Goal: Information Seeking & Learning: Check status

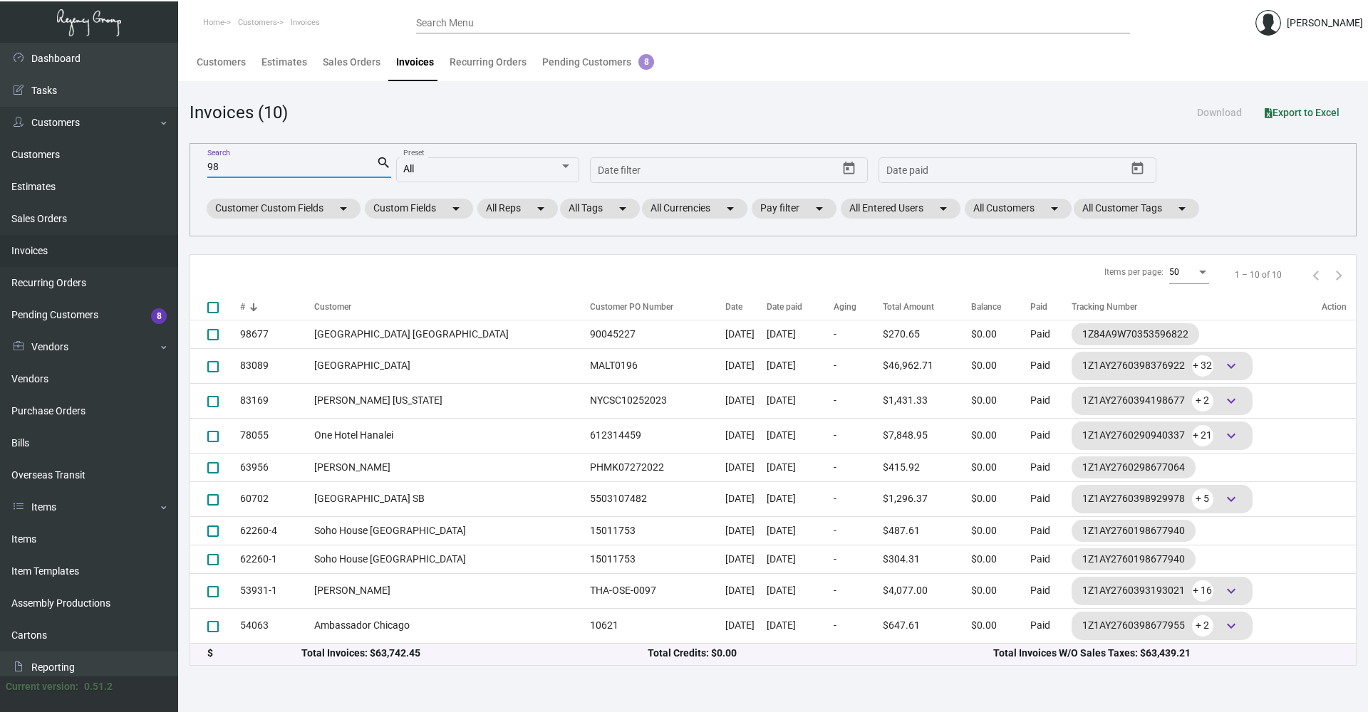
type input "9"
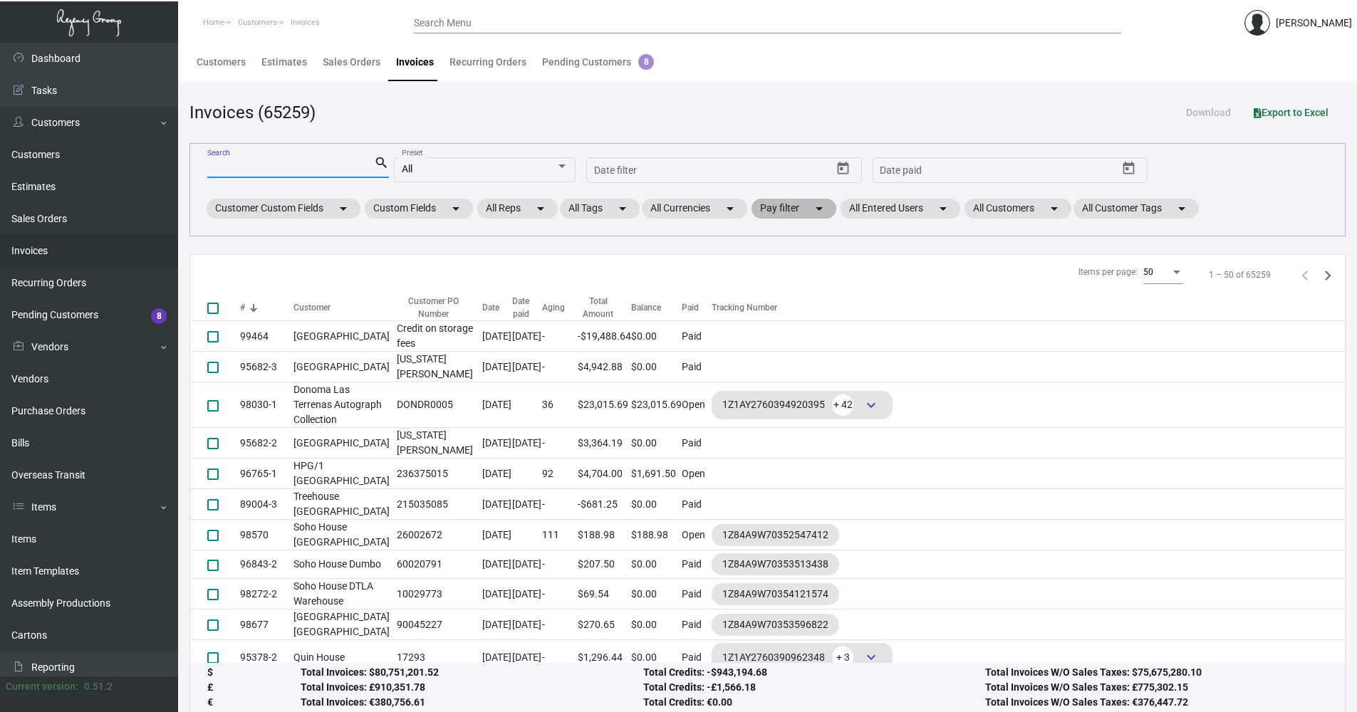
click at [816, 210] on mat-icon "arrow_drop_down" at bounding box center [819, 208] width 17 height 17
click at [803, 291] on span "Open" at bounding box center [796, 294] width 24 height 17
click at [772, 301] on input "Open" at bounding box center [772, 301] width 1 height 1
checkbox input "true"
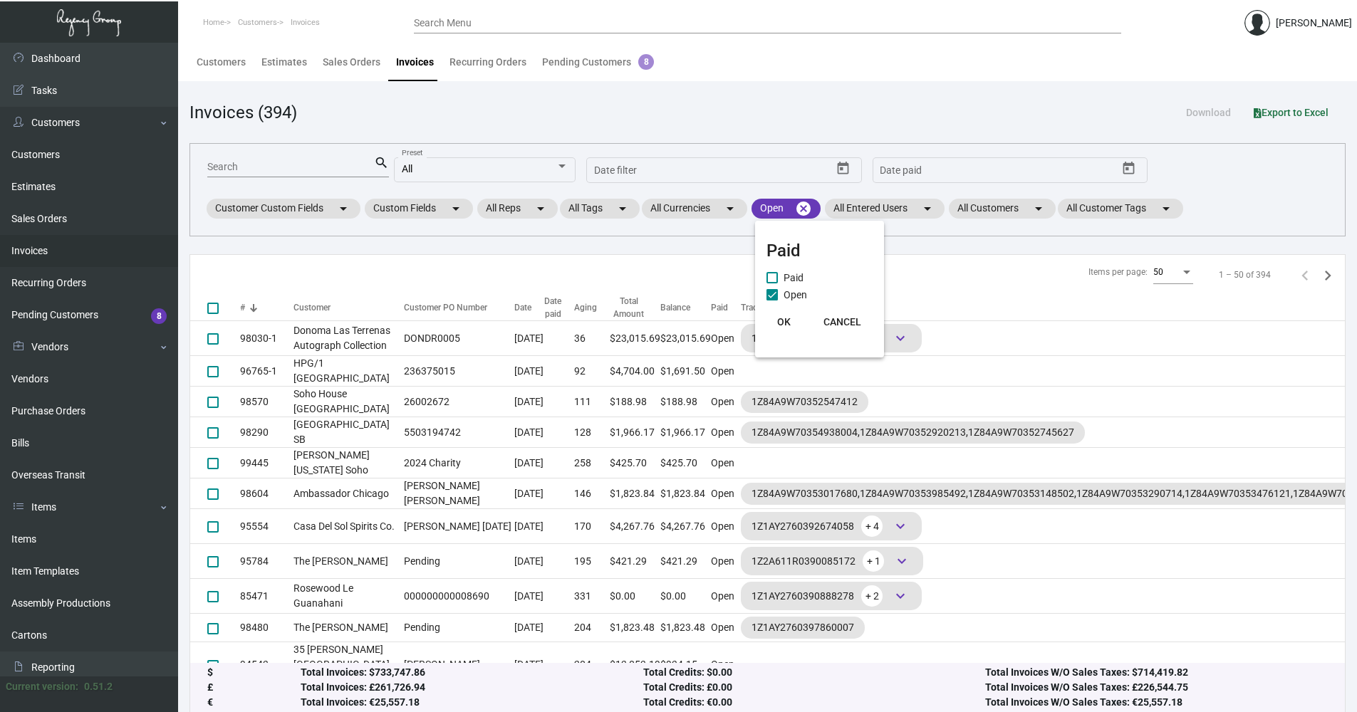
click at [784, 314] on button "OK" at bounding box center [784, 322] width 46 height 26
click at [321, 303] on div "Customer" at bounding box center [312, 307] width 37 height 13
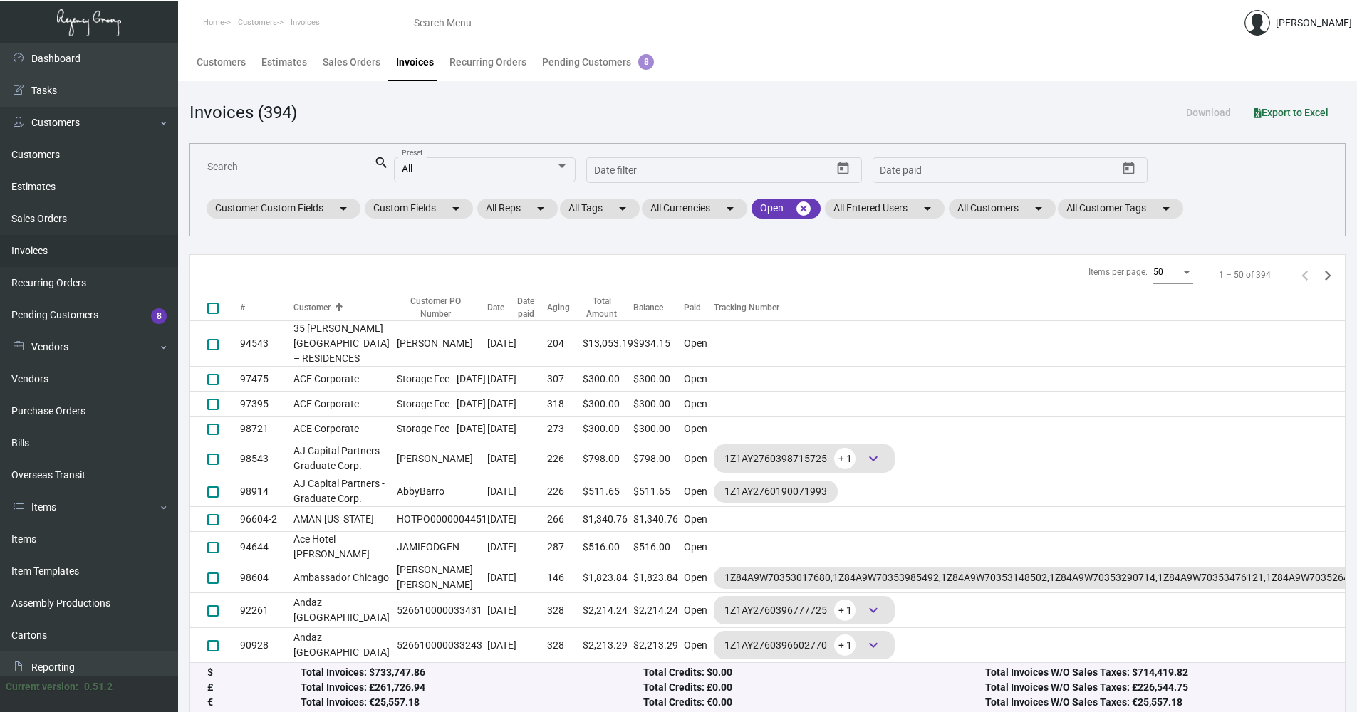
click at [321, 303] on div "Customer" at bounding box center [312, 307] width 37 height 13
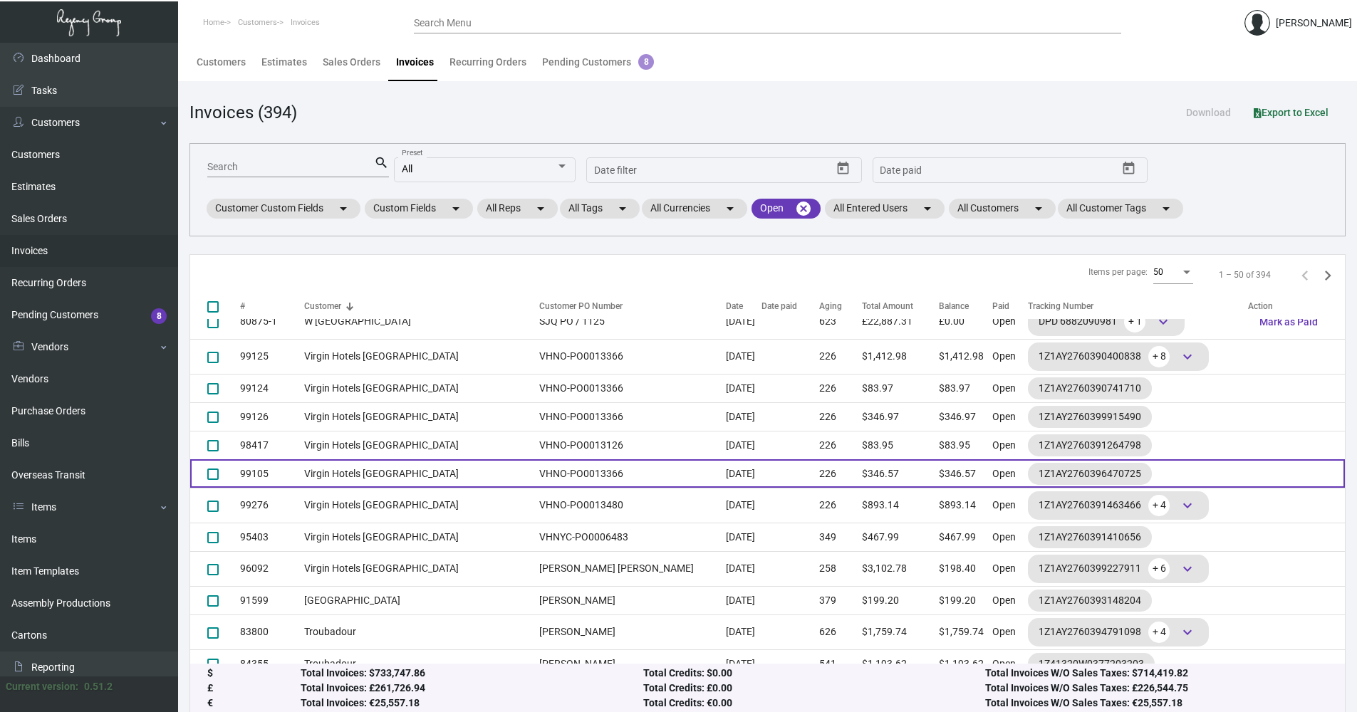
scroll to position [356, 0]
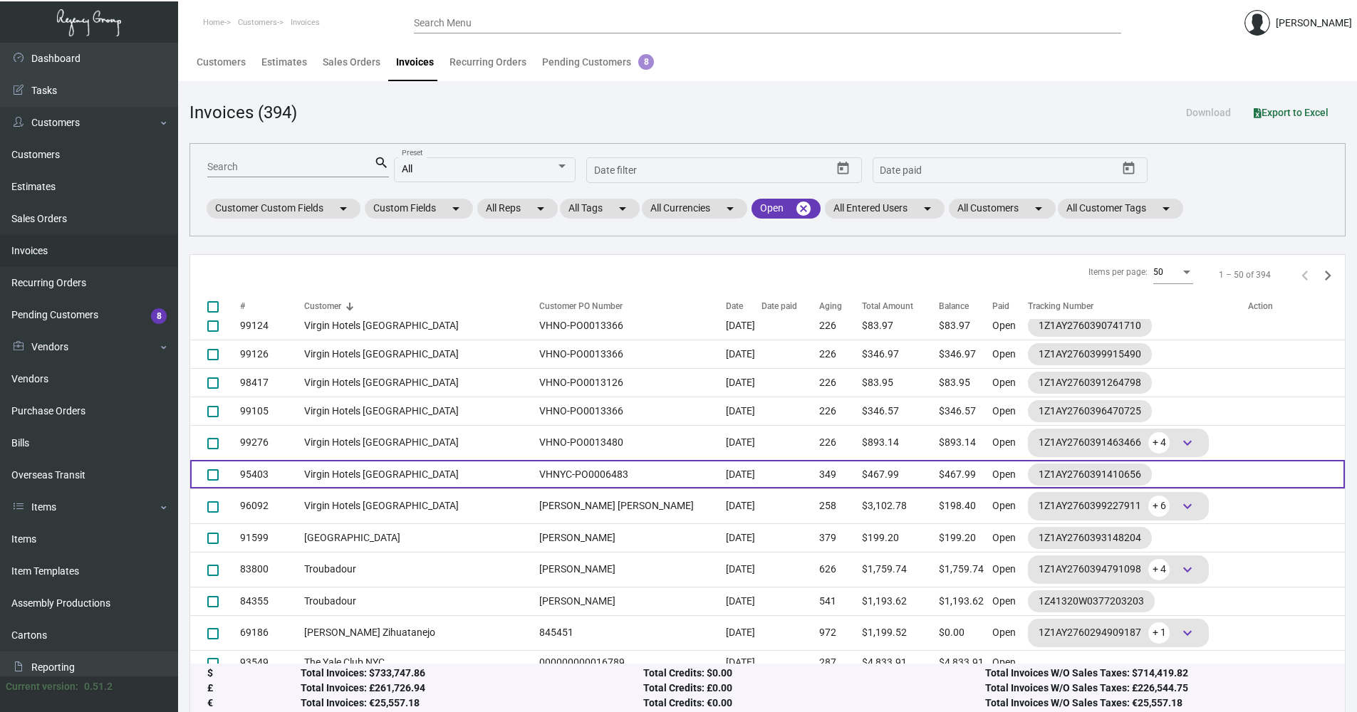
click at [372, 479] on td "Virgin Hotels [GEOGRAPHIC_DATA]" at bounding box center [418, 474] width 228 height 28
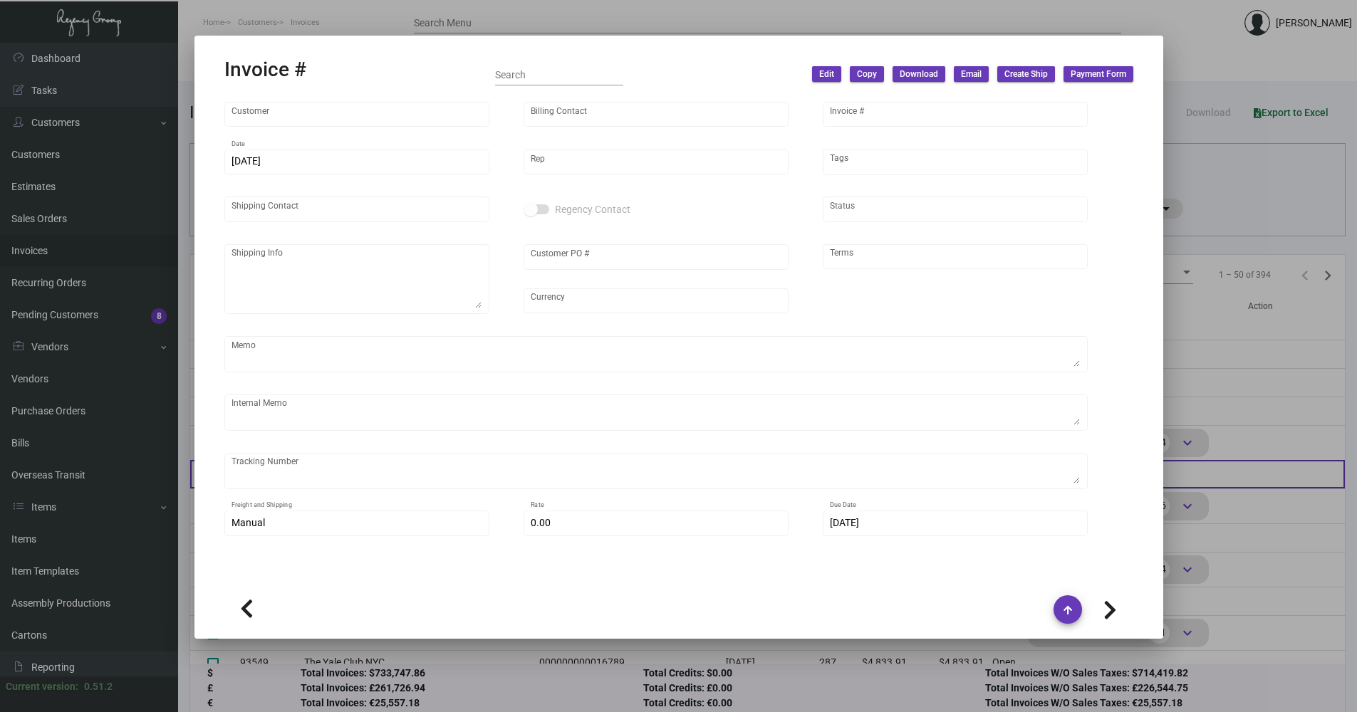
type input "Virgin Hotels [GEOGRAPHIC_DATA]"
type input "[PERSON_NAME]"
type input "95403"
type input "[DATE]"
type input "[PERSON_NAME]"
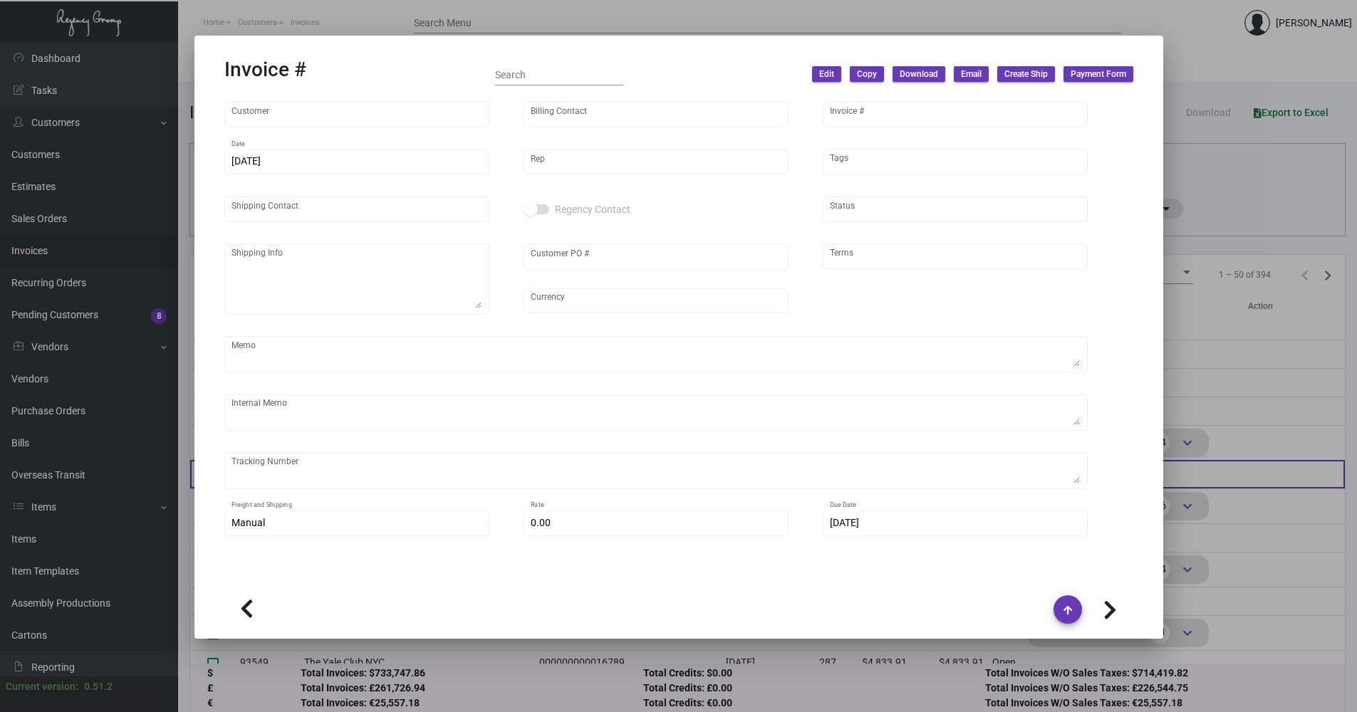
type input "[PERSON_NAME]"
type textarea "Virgin Hotels [GEOGRAPHIC_DATA] - [PERSON_NAME] [STREET_ADDRESS][US_STATE]"
type input "VHNYC-PO0006483"
type input "United States Dollar $"
type input "Net 30"
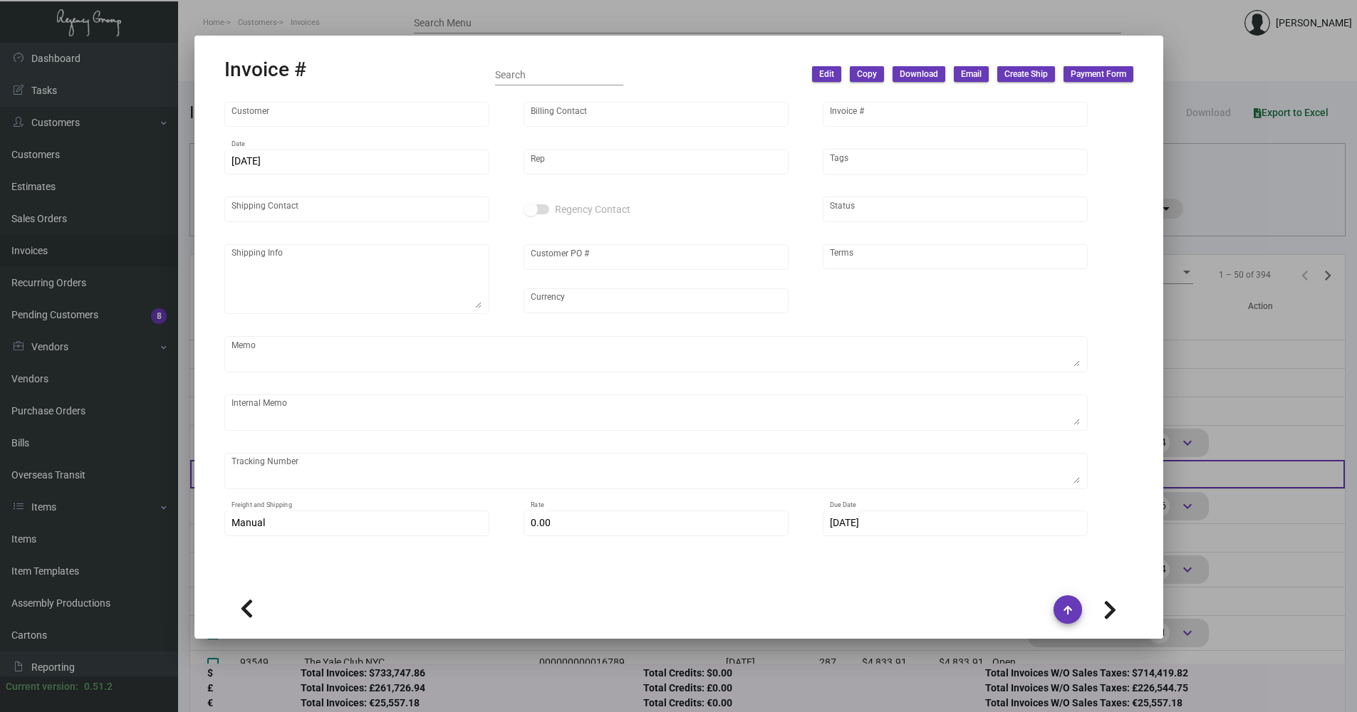
type textarea "8.35"
type input "$ 39.84"
type input "[DATE]"
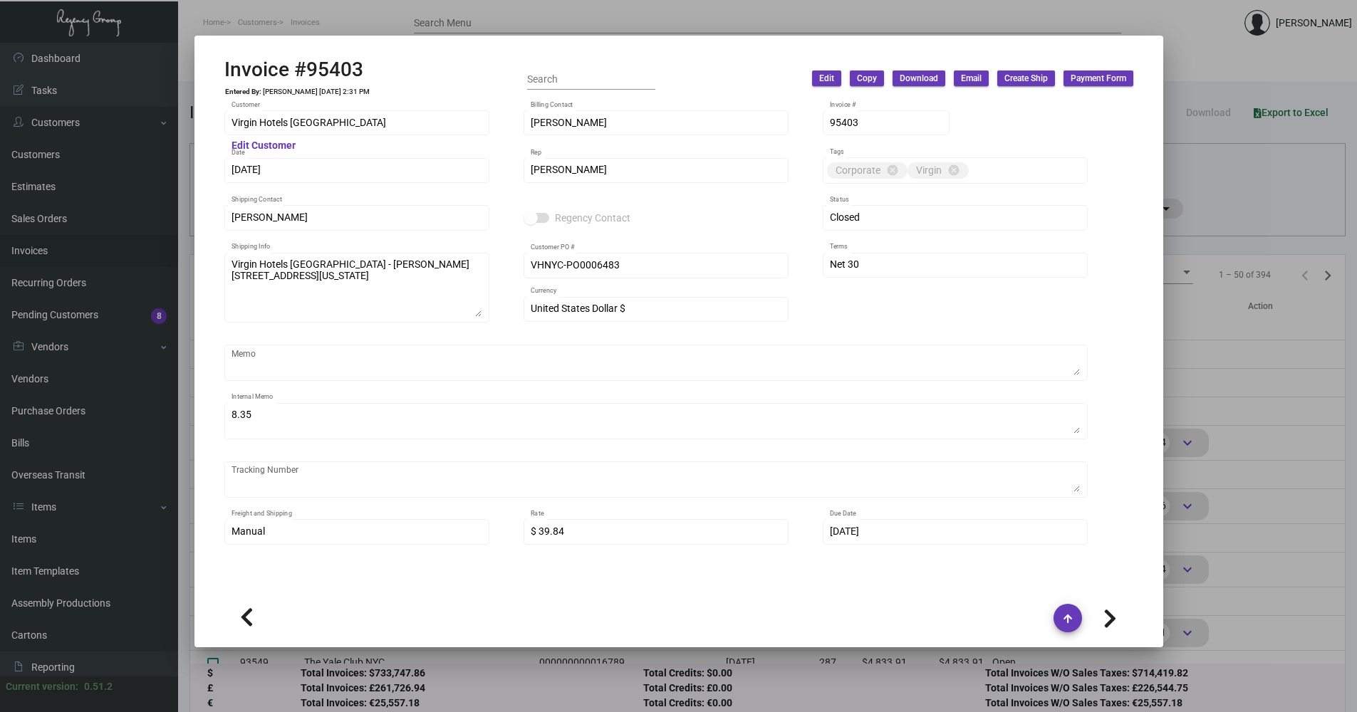
click at [1136, 395] on div "Virgin Hotels NYC Customer Edit Customer [PERSON_NAME] Billing Contact 95403 In…" at bounding box center [678, 331] width 943 height 463
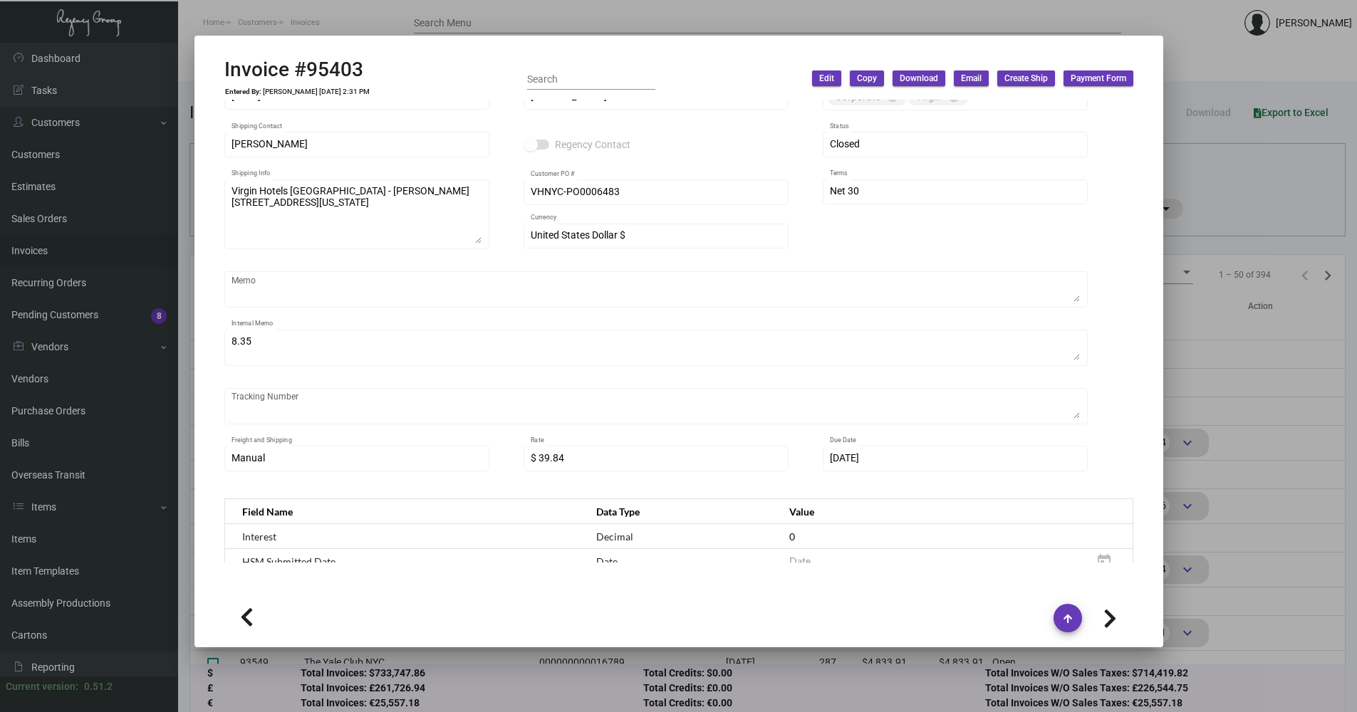
scroll to position [71, 0]
click at [1191, 430] on div at bounding box center [678, 356] width 1357 height 712
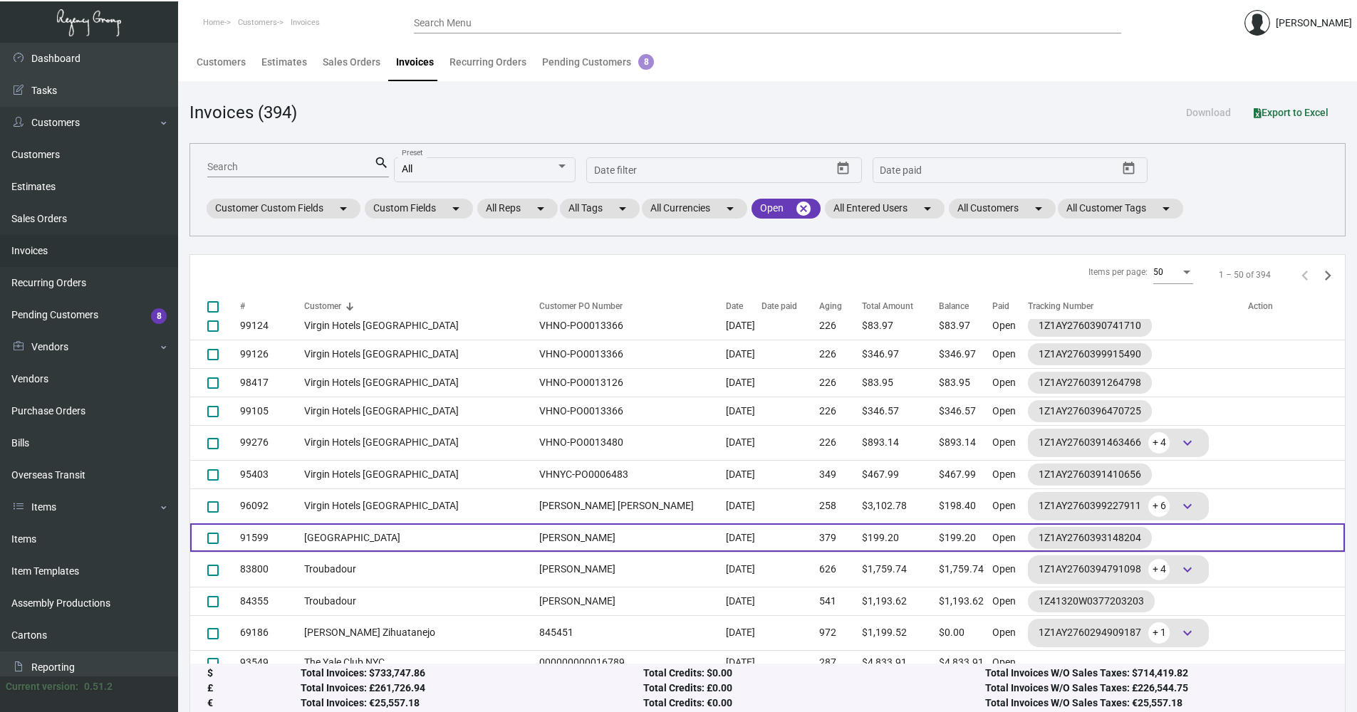
click at [443, 542] on td "[GEOGRAPHIC_DATA]" at bounding box center [418, 538] width 228 height 28
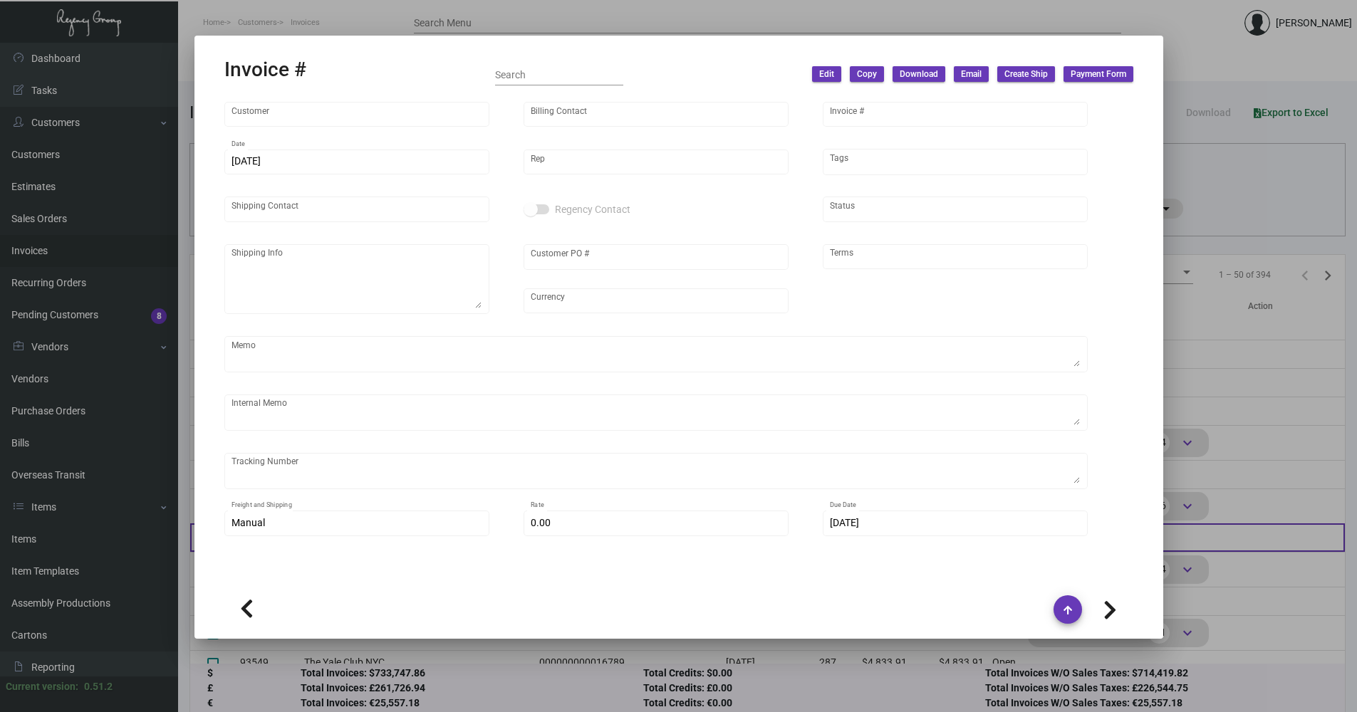
type input "[GEOGRAPHIC_DATA]"
type input "[PERSON_NAME]"
type input "91599"
type input "[DATE]"
type input "[PERSON_NAME]"
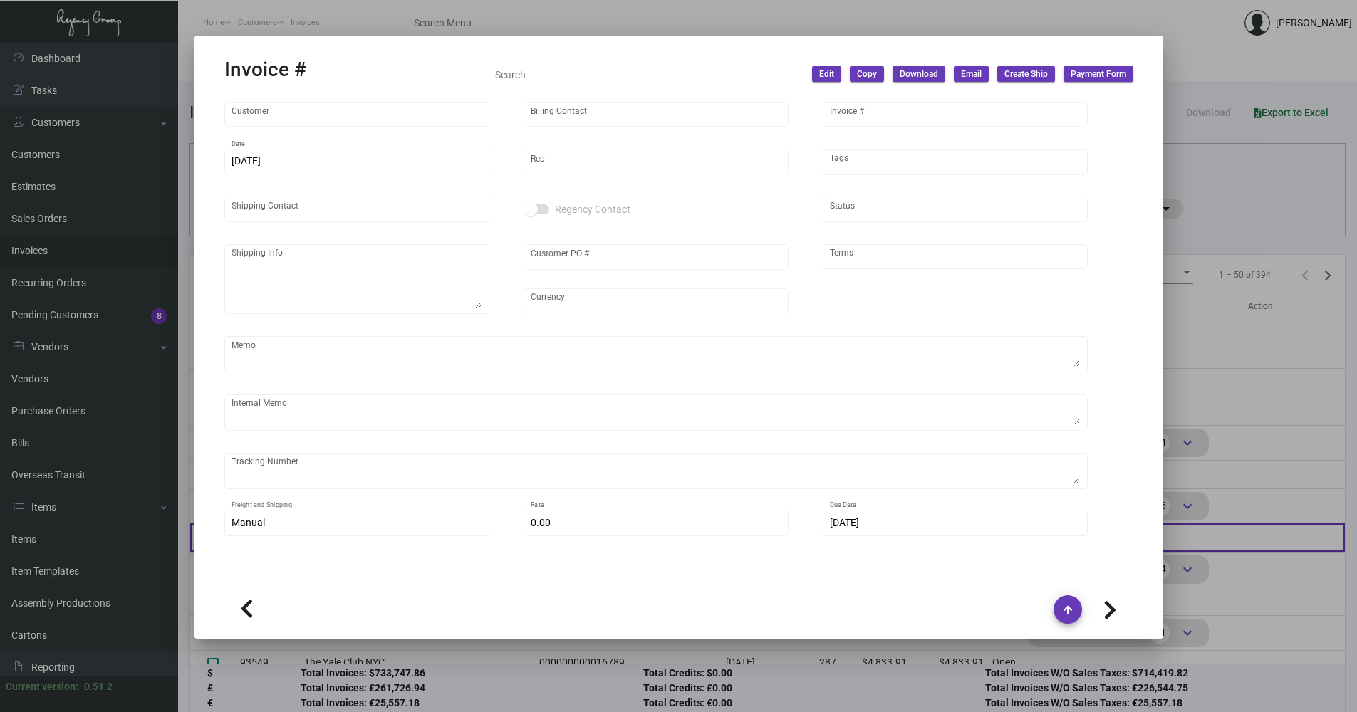
type input "[PERSON_NAME]"
type textarea "[GEOGRAPHIC_DATA] - [PERSON_NAME] [STREET_ADDRESS][PERSON_NAME]"
type input "[PERSON_NAME]"
type input "United States Dollar $"
type input "Net 30"
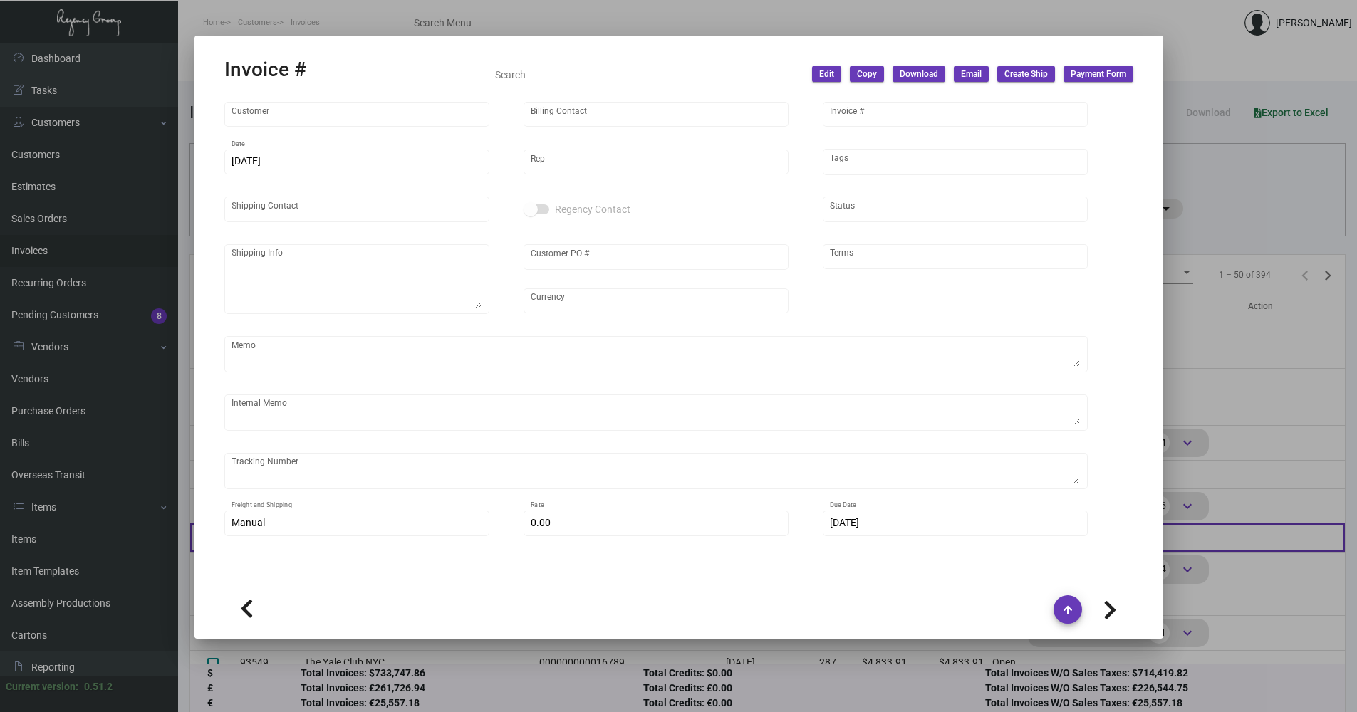
type textarea "[DATE] Shipped from Printech by UPS Ground Cost $9.27"
type input "$ 34.20"
type input "[DATE]"
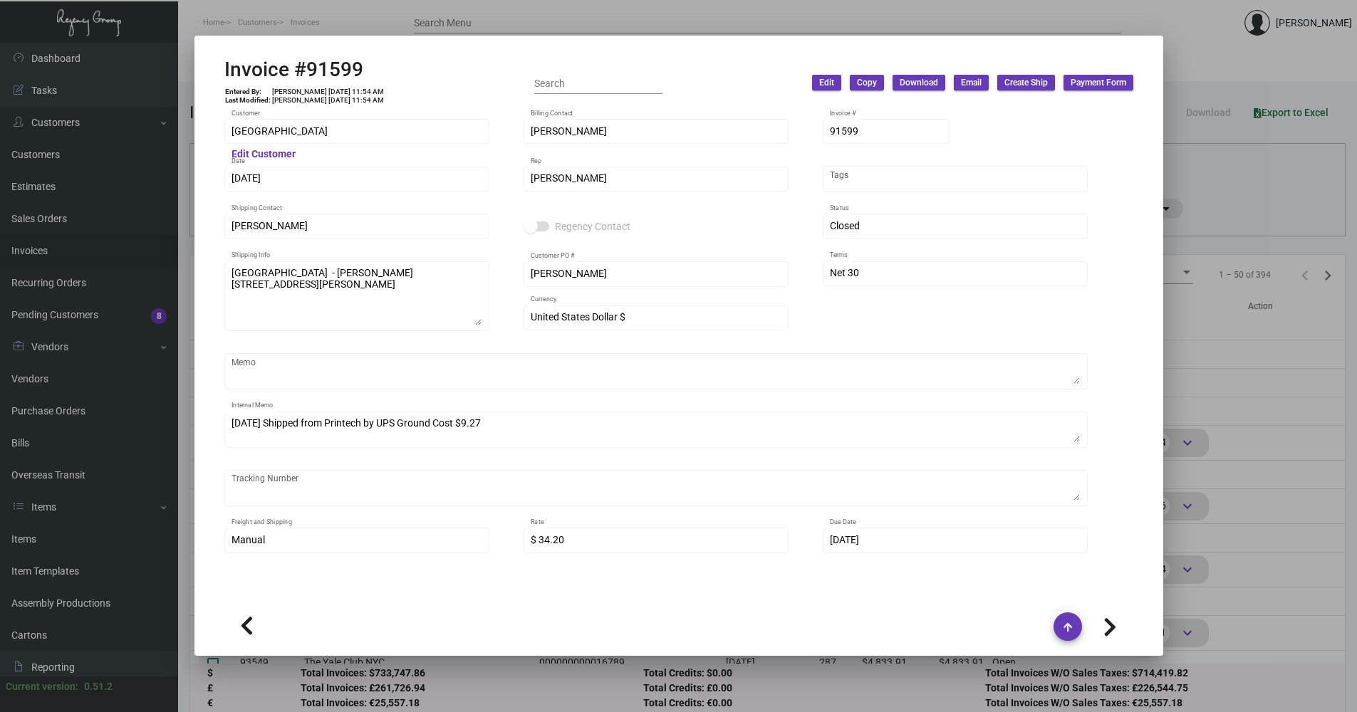
click at [1284, 222] on div at bounding box center [678, 356] width 1357 height 712
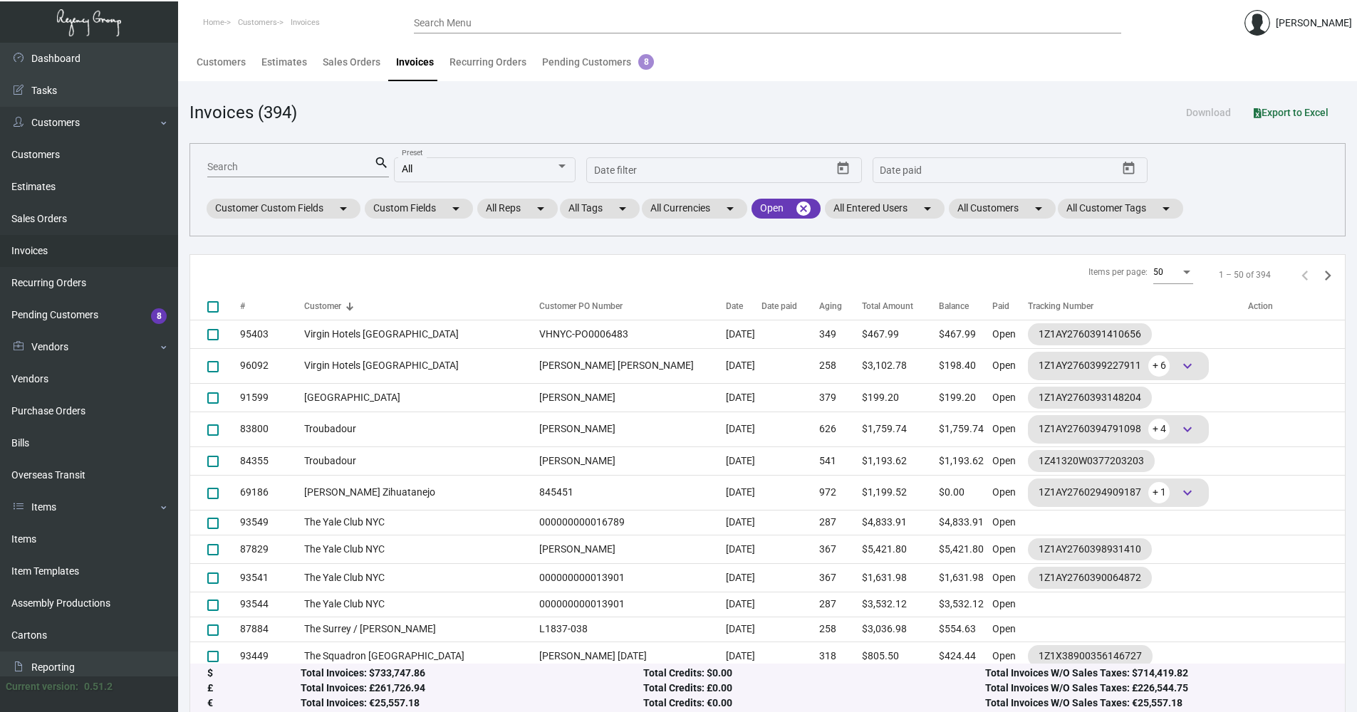
scroll to position [499, 0]
click at [1042, 103] on div "Invoices (394) Download Export to Excel" at bounding box center [767, 113] width 1156 height 26
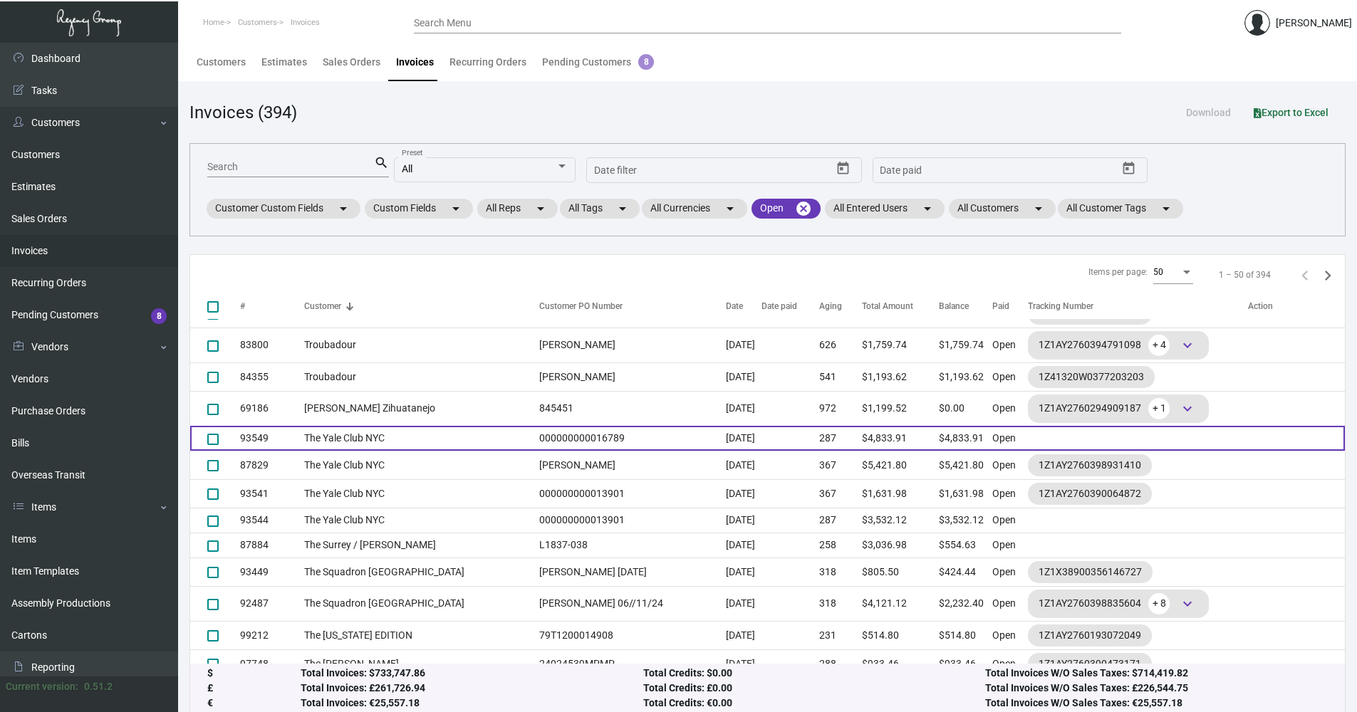
scroll to position [641, 0]
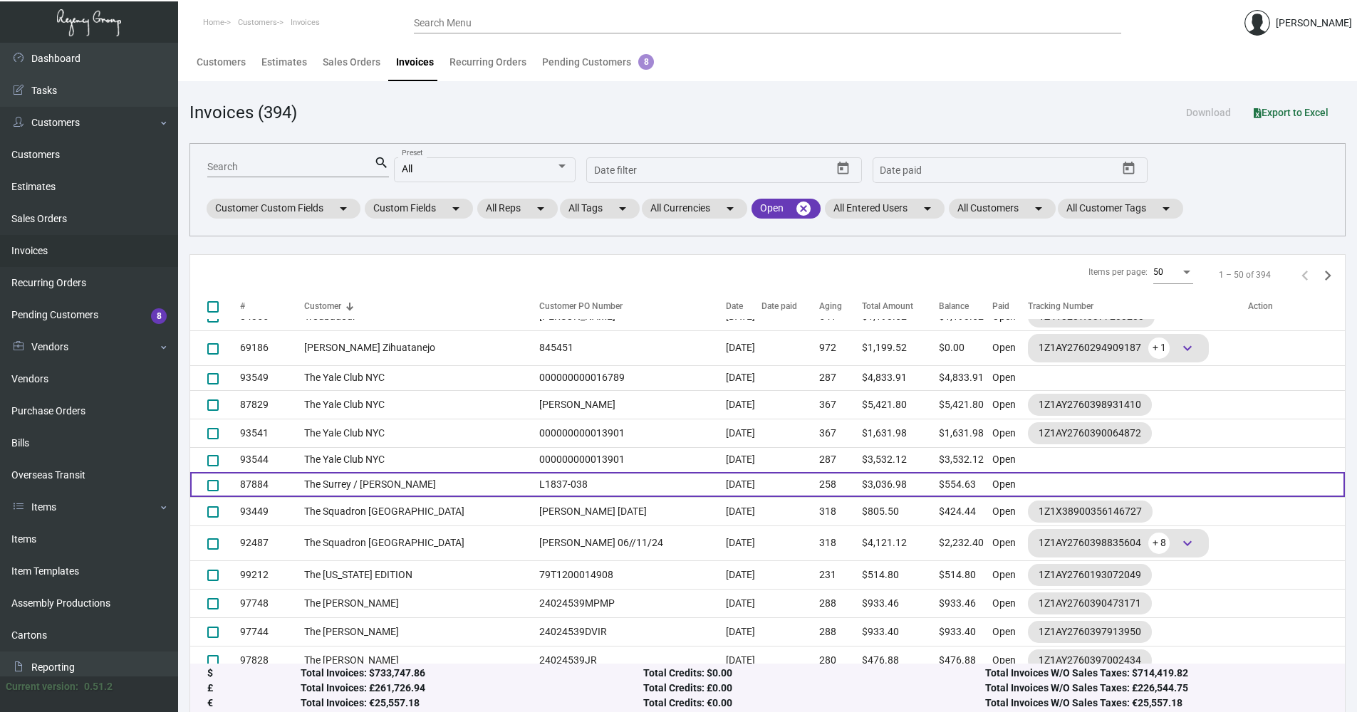
click at [379, 487] on td "The Surrey / [PERSON_NAME]" at bounding box center [418, 484] width 228 height 25
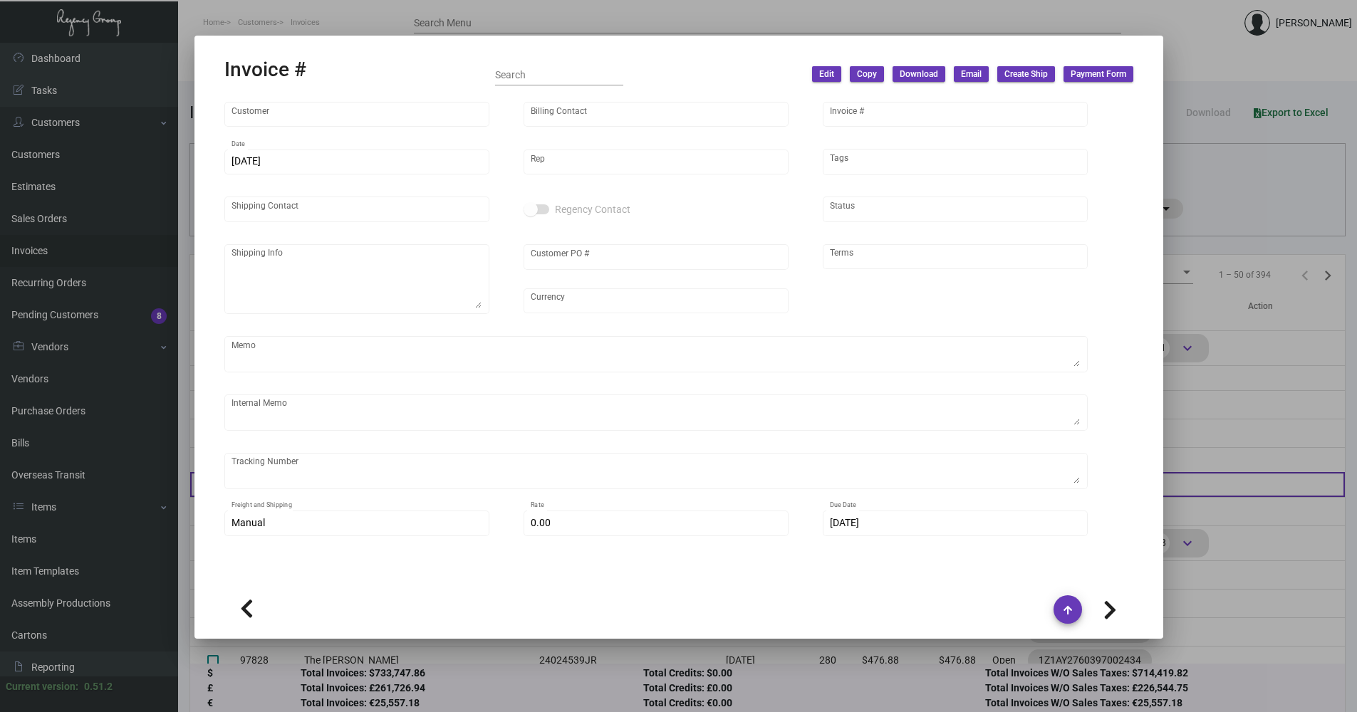
type input "The Surrey / [PERSON_NAME]"
type input "Surrey Prop Co LLC"
type input "87884"
type input "[DATE]"
type input "[PERSON_NAME]"
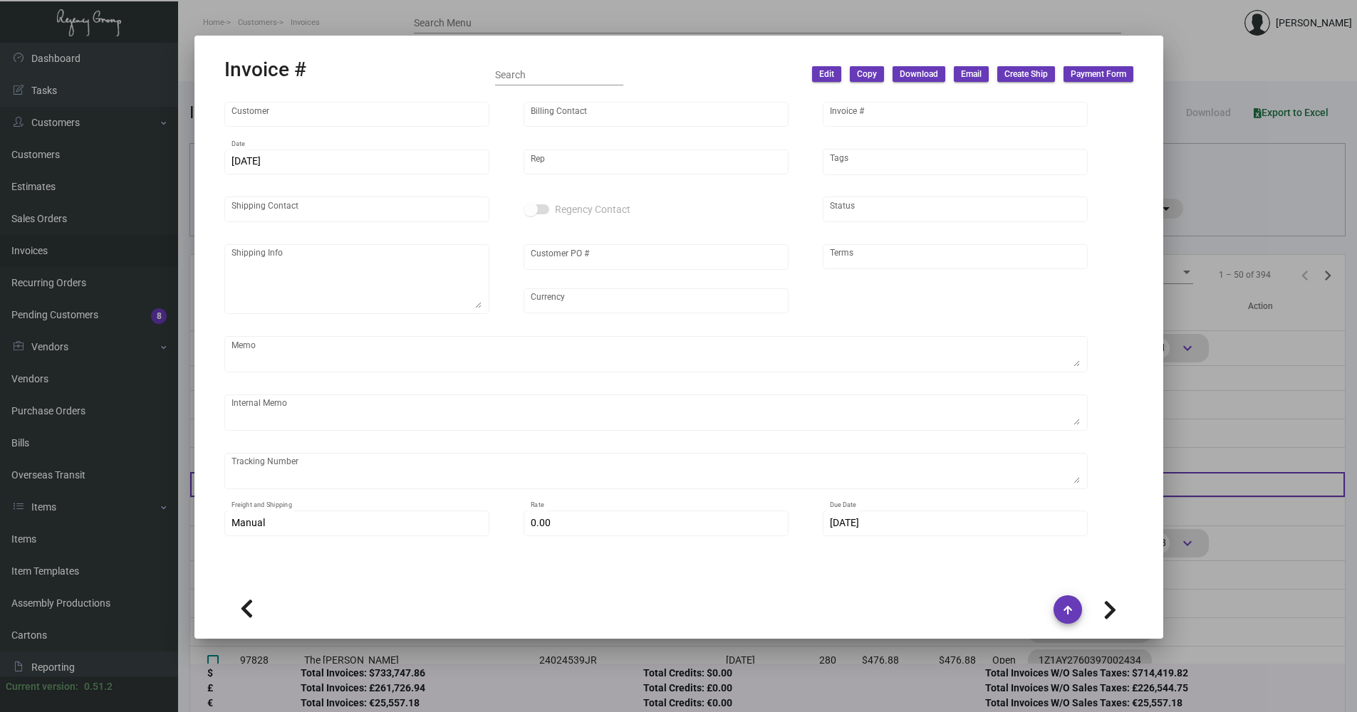
type input "[PERSON_NAME]"
type textarea "The Surrey / [PERSON_NAME] - [PERSON_NAME] [STREET_ADDRESS][US_STATE]"
type input "L1837-038"
type input "United States Dollar $"
type input "COD"
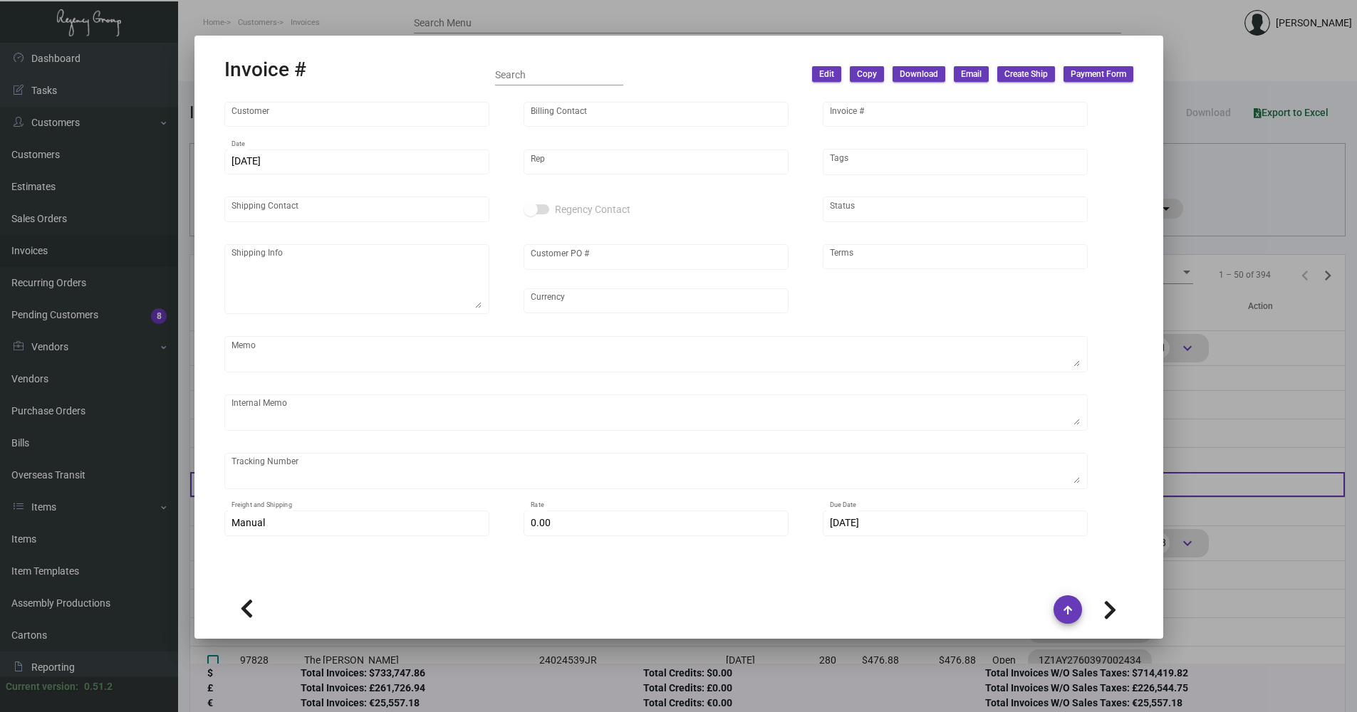
type textarea "Check with [PERSON_NAME] for shipping address [DATE] - Wire down-payment rec'd …"
type input "$ 49.84"
type input "[DATE]"
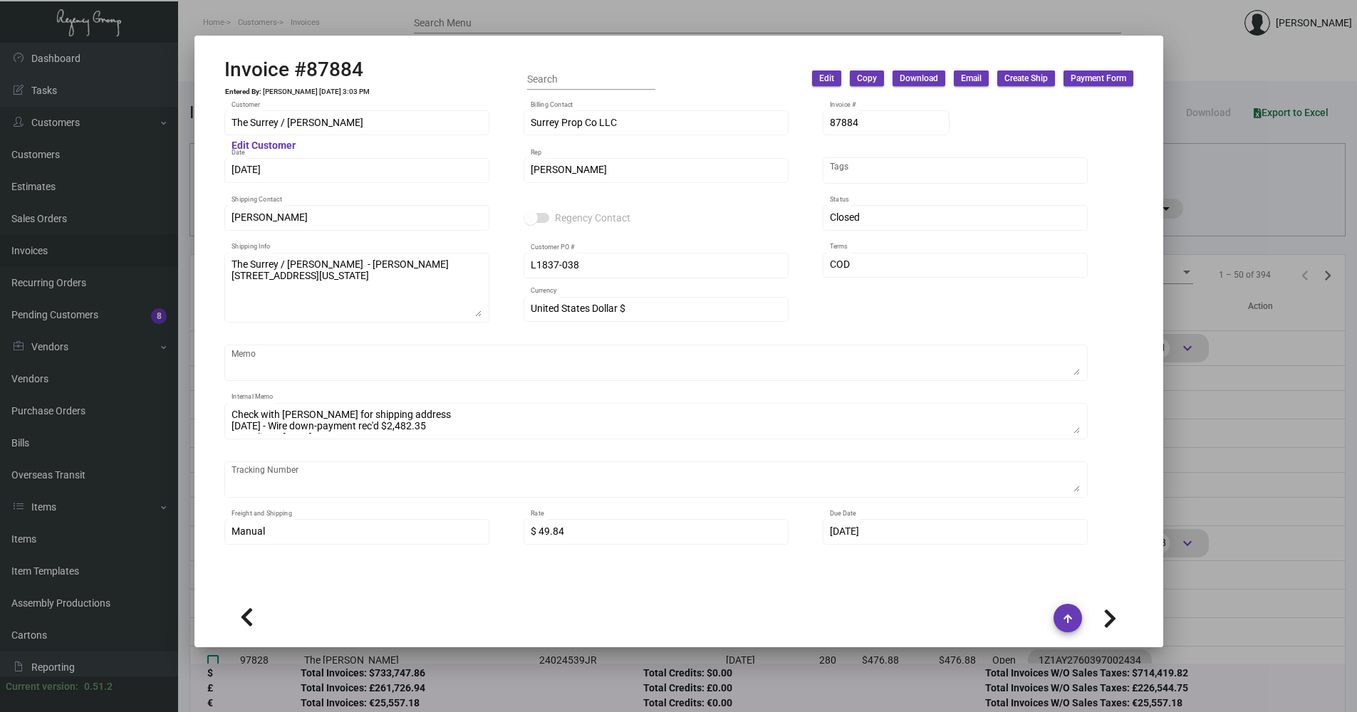
click at [1217, 493] on div at bounding box center [678, 356] width 1357 height 712
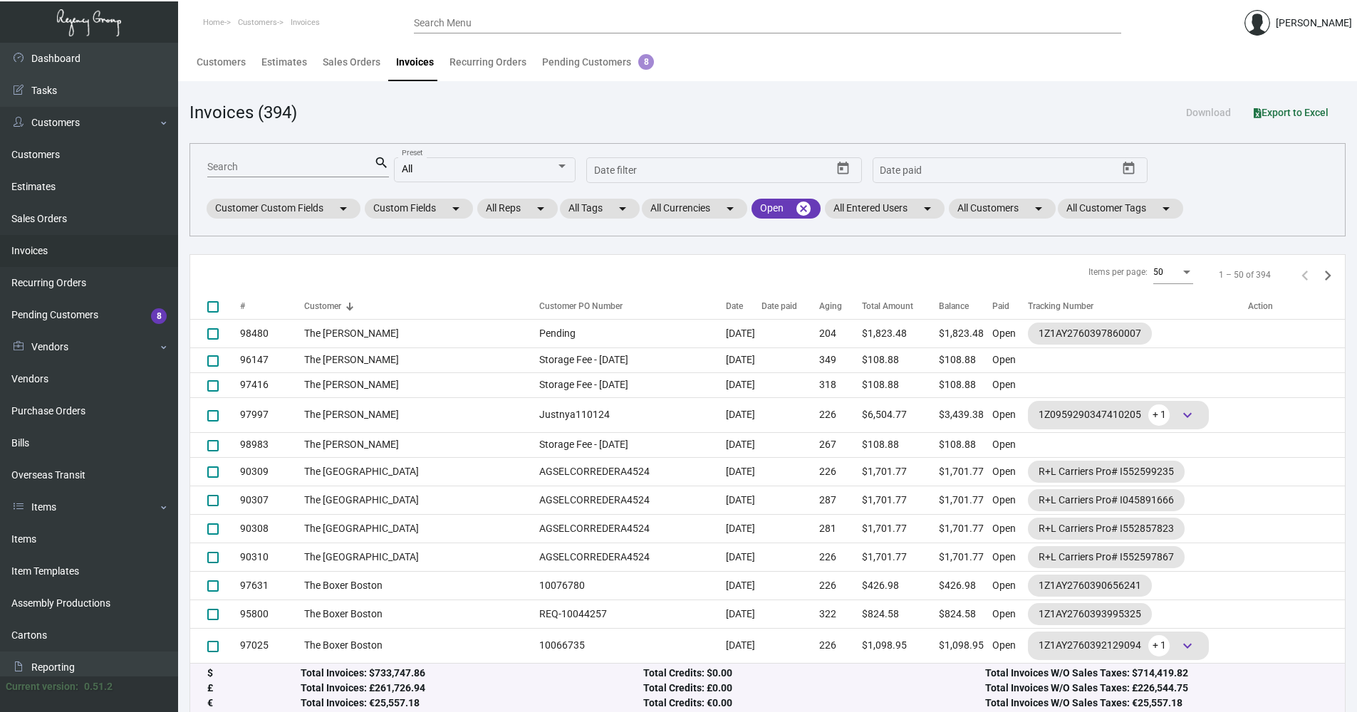
scroll to position [9, 0]
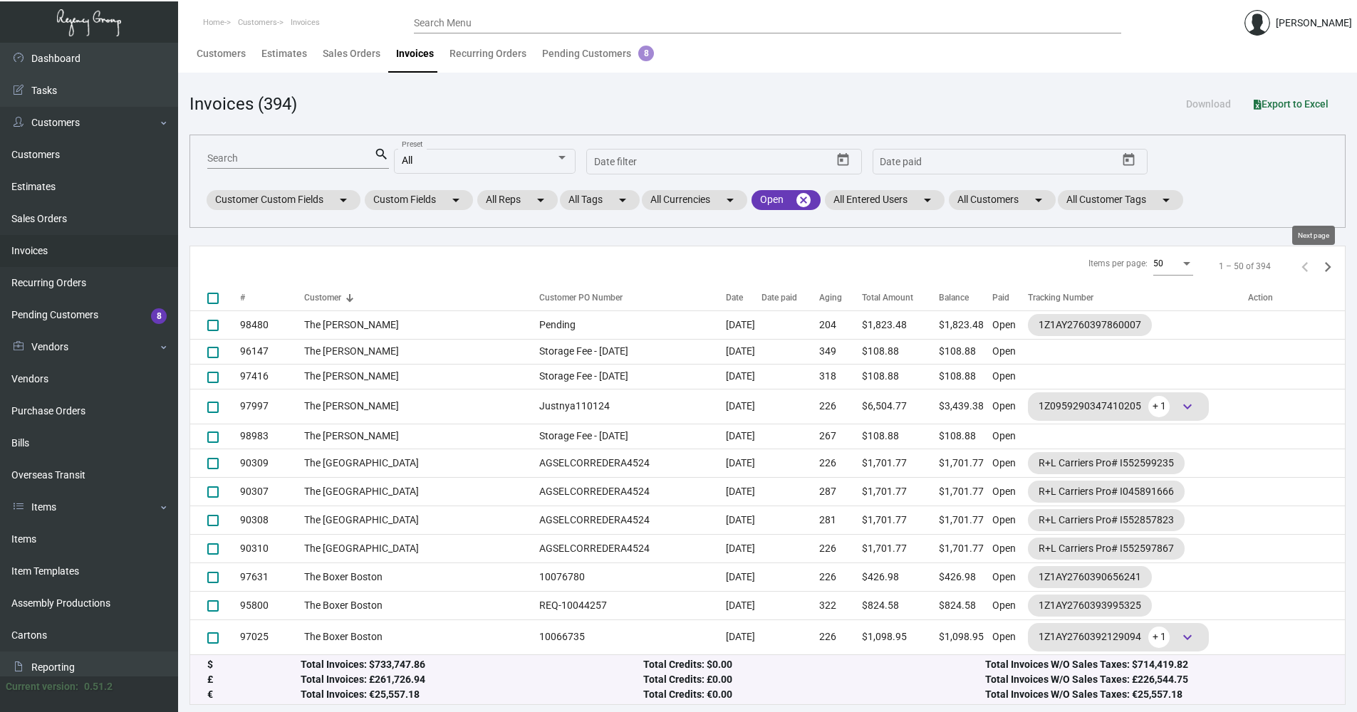
click at [1319, 269] on icon "Next page" at bounding box center [1328, 267] width 20 height 20
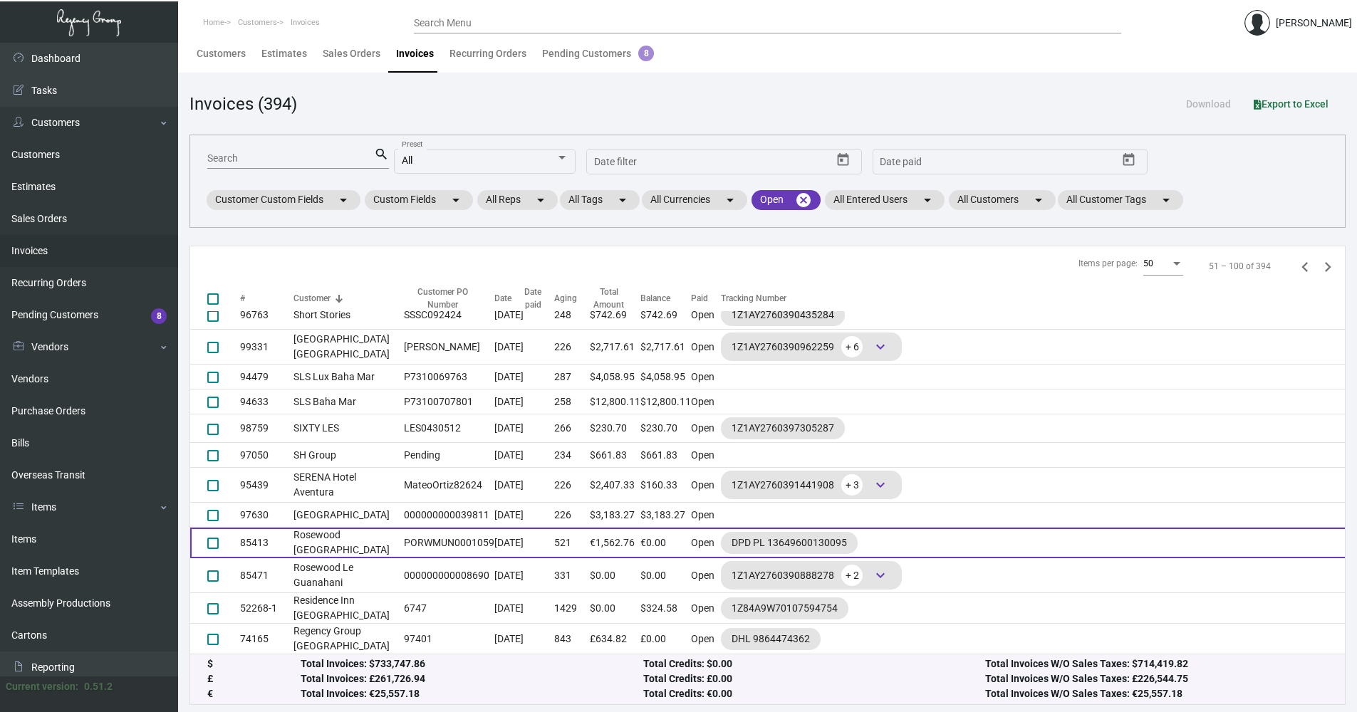
scroll to position [1862, 0]
